Goal: Find specific page/section: Find specific page/section

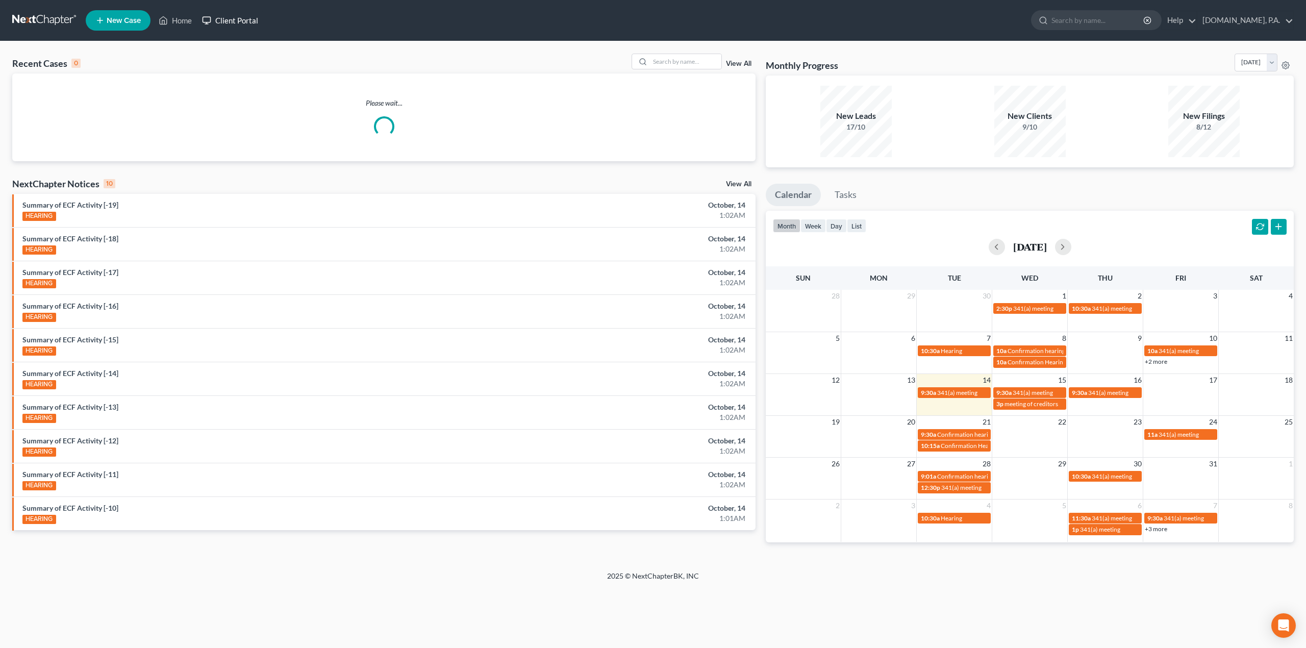
click at [217, 15] on link "Client Portal" at bounding box center [230, 20] width 66 height 18
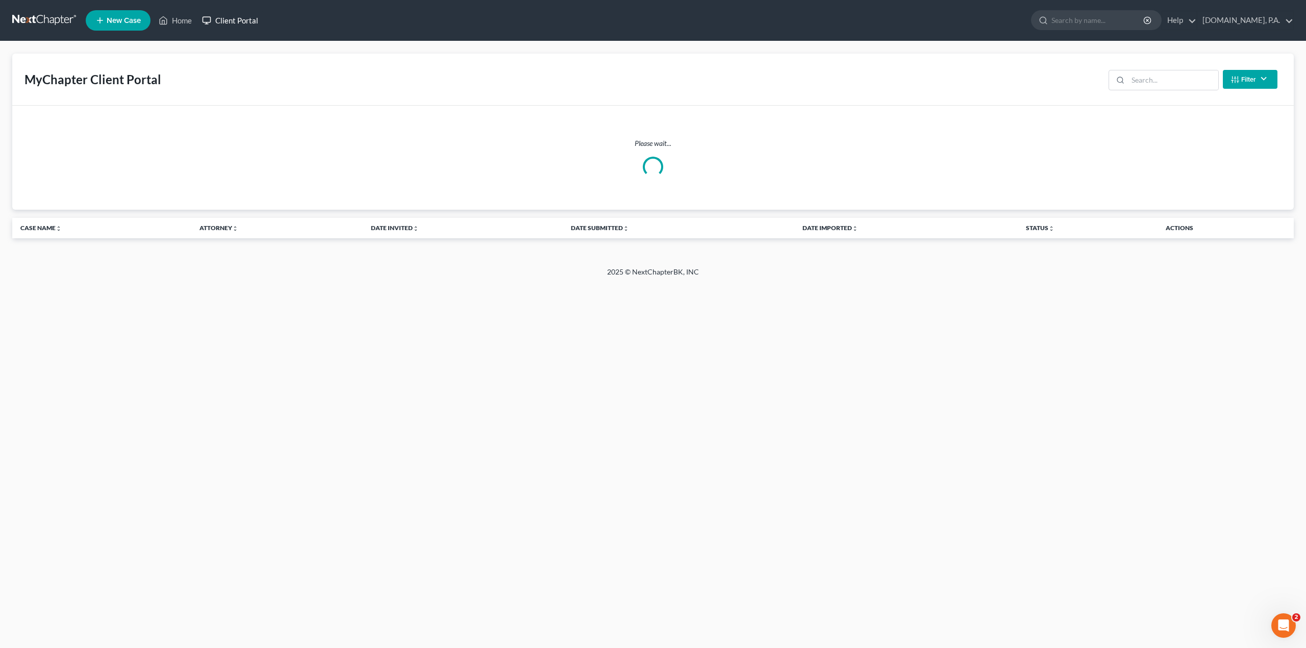
click at [250, 22] on link "Client Portal" at bounding box center [230, 20] width 66 height 18
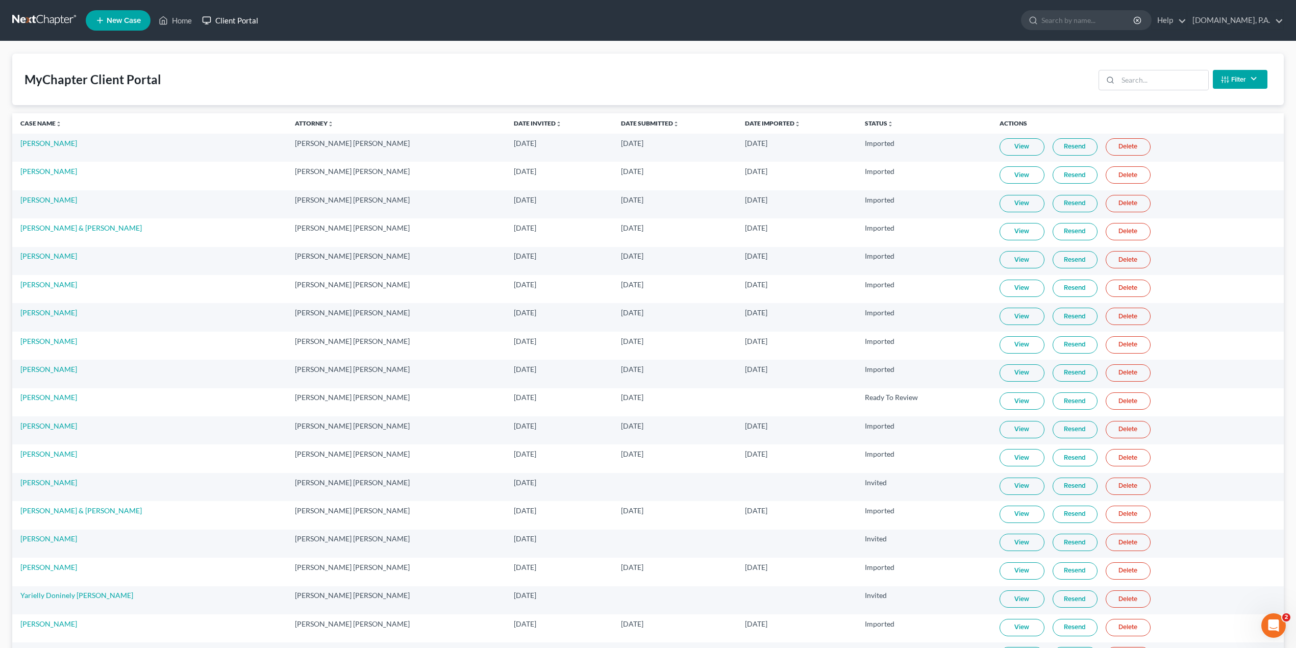
click at [229, 17] on link "Client Portal" at bounding box center [230, 20] width 66 height 18
click at [1141, 78] on input "search" at bounding box center [1163, 79] width 90 height 19
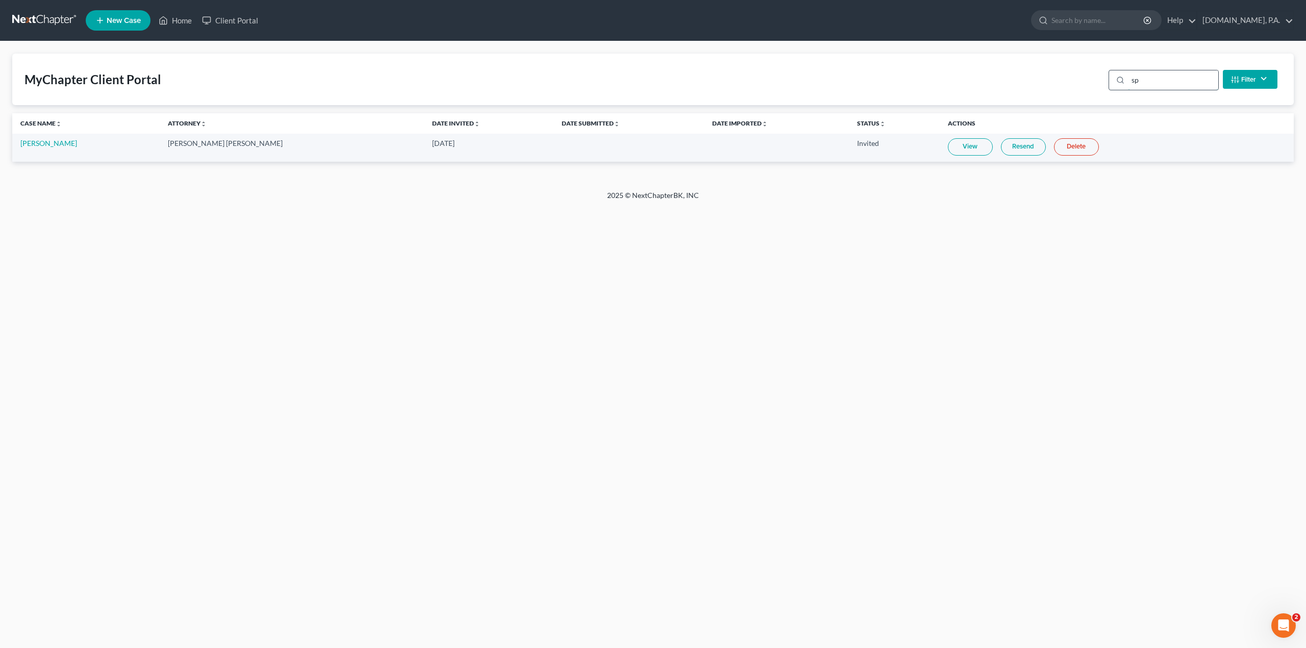
type input "s"
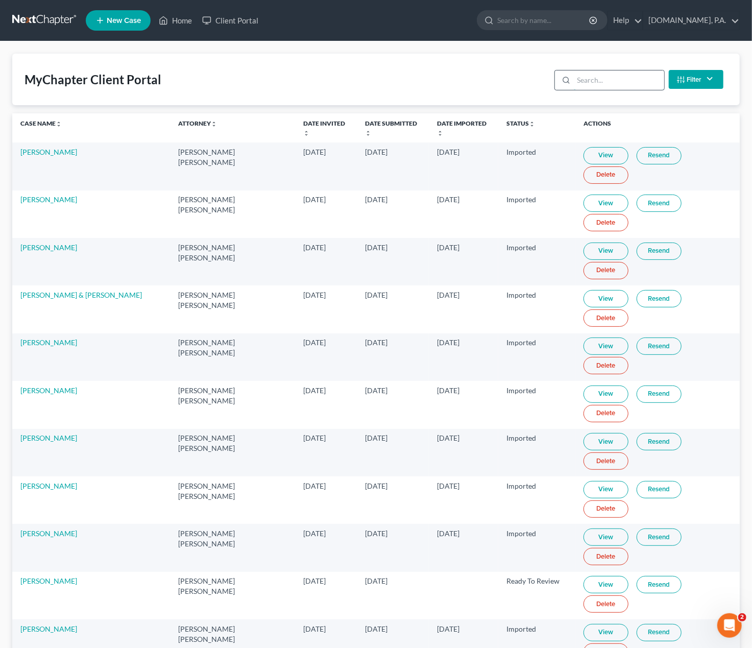
click at [600, 87] on input "search" at bounding box center [619, 79] width 90 height 19
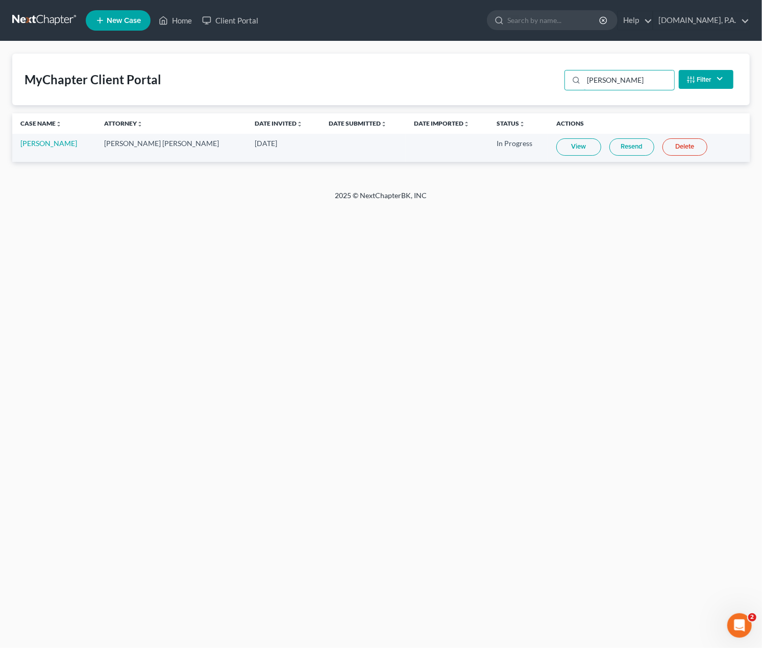
type input "[PERSON_NAME]"
click at [574, 145] on link "View" at bounding box center [578, 146] width 45 height 17
